Goal: Task Accomplishment & Management: Complete application form

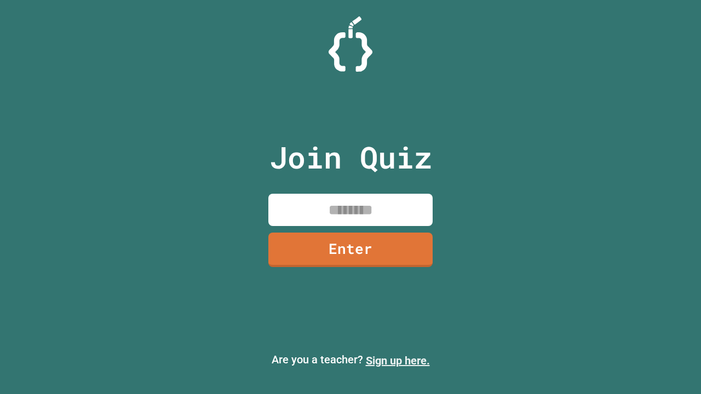
click at [398, 361] on link "Sign up here." at bounding box center [398, 360] width 64 height 13
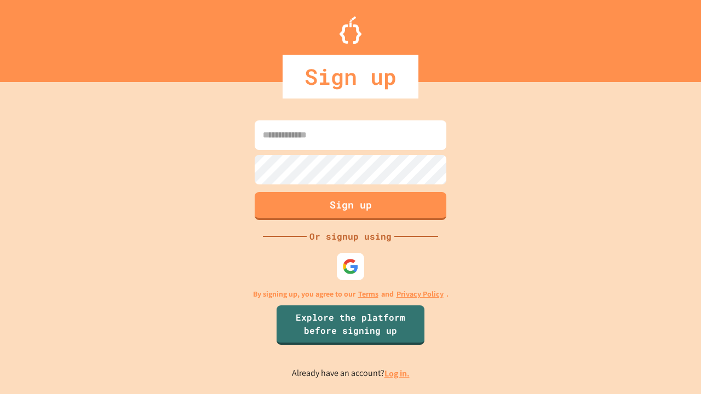
click at [398, 373] on link "Log in." at bounding box center [396, 374] width 25 height 12
